Goal: Information Seeking & Learning: Learn about a topic

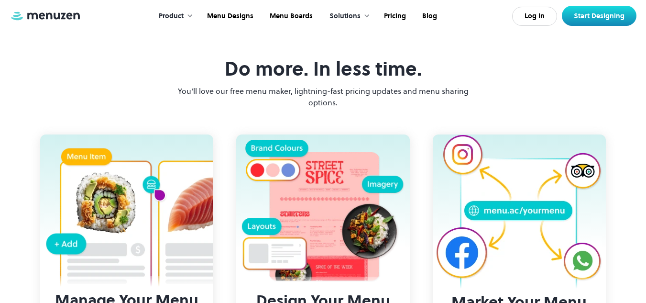
scroll to position [1196, 0]
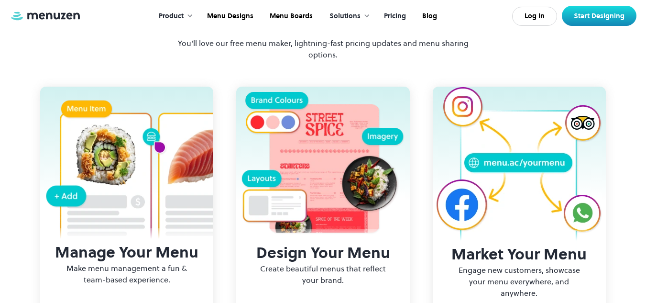
click at [391, 16] on link "Pricing" at bounding box center [394, 16] width 38 height 30
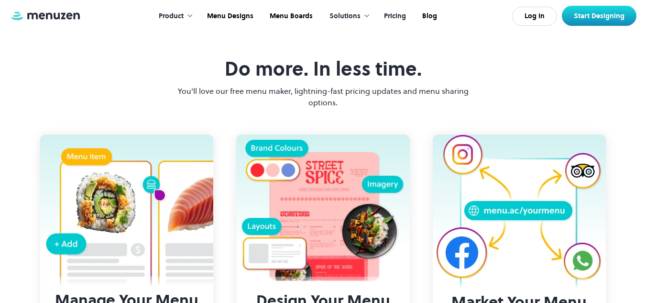
click at [395, 11] on link "Pricing" at bounding box center [394, 16] width 38 height 30
click at [397, 18] on link "Pricing" at bounding box center [394, 16] width 38 height 30
click at [366, 14] on div at bounding box center [367, 15] width 7 height 7
